Goal: Find specific page/section: Find specific page/section

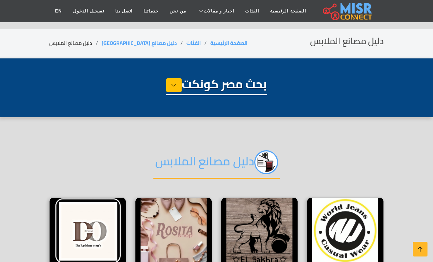
select select "**********"
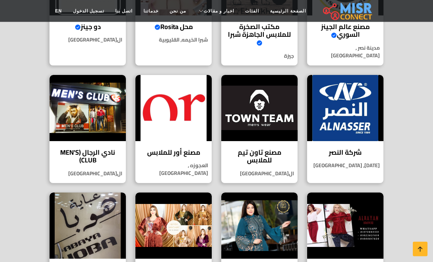
scroll to position [245, 0]
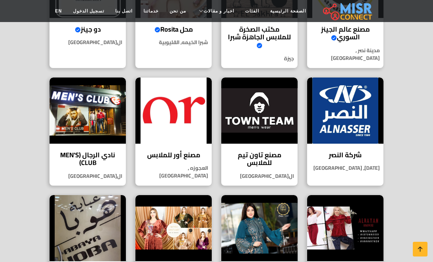
click at [251, 165] on h4 "مصنع تاون تيم للملابس" at bounding box center [259, 159] width 65 height 16
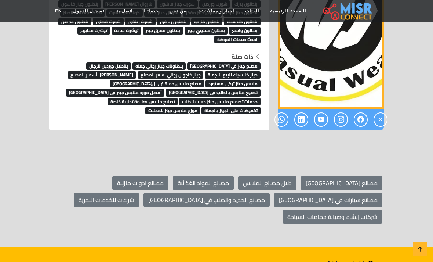
scroll to position [2397, 0]
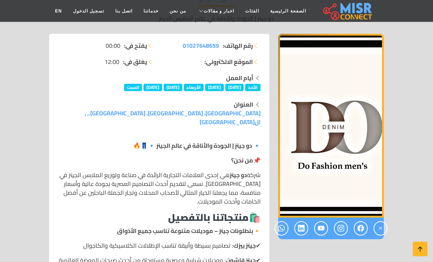
scroll to position [104, 0]
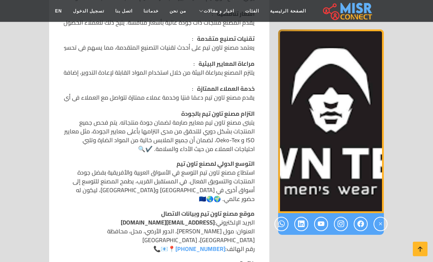
scroll to position [625, 0]
click at [277, 227] on link at bounding box center [281, 223] width 14 height 14
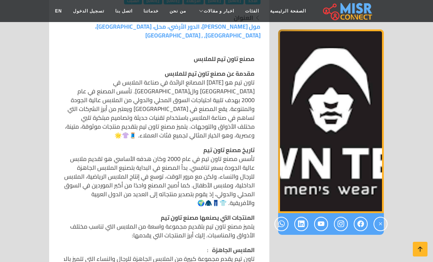
scroll to position [202, 0]
